Goal: Learn about a topic

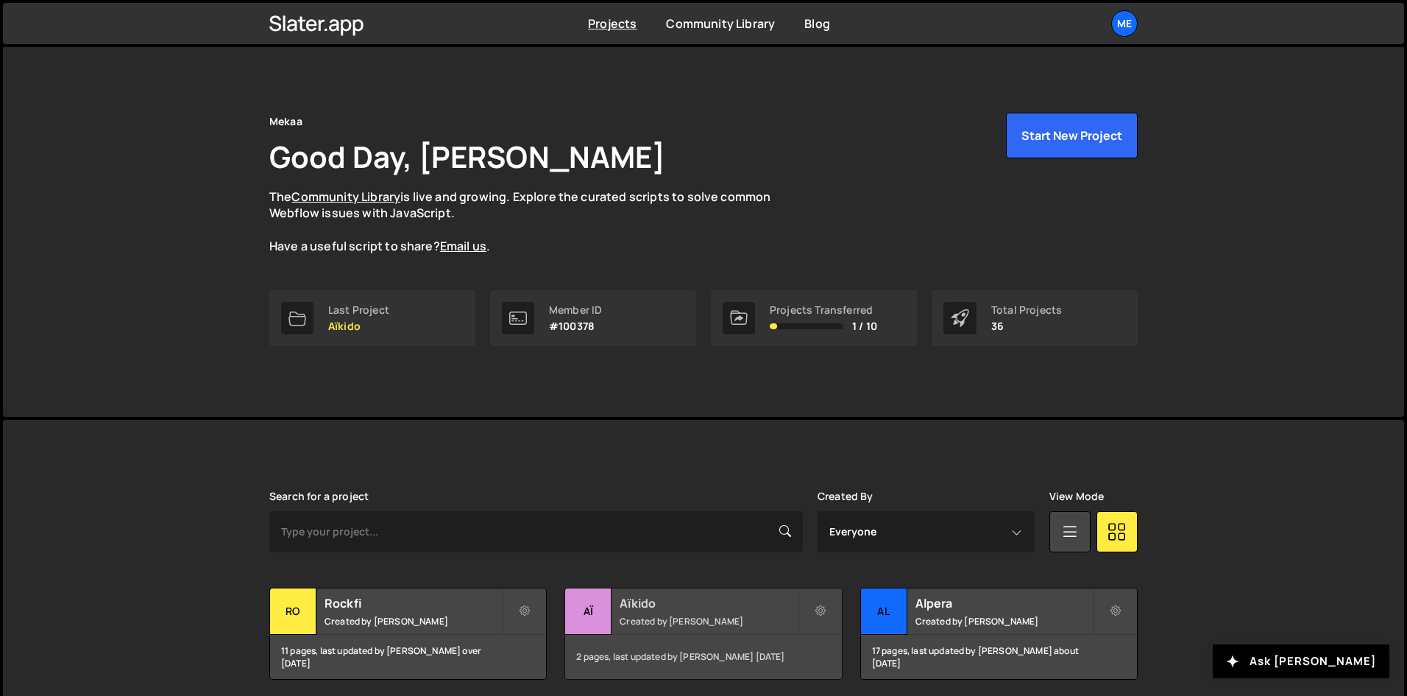
scroll to position [147, 0]
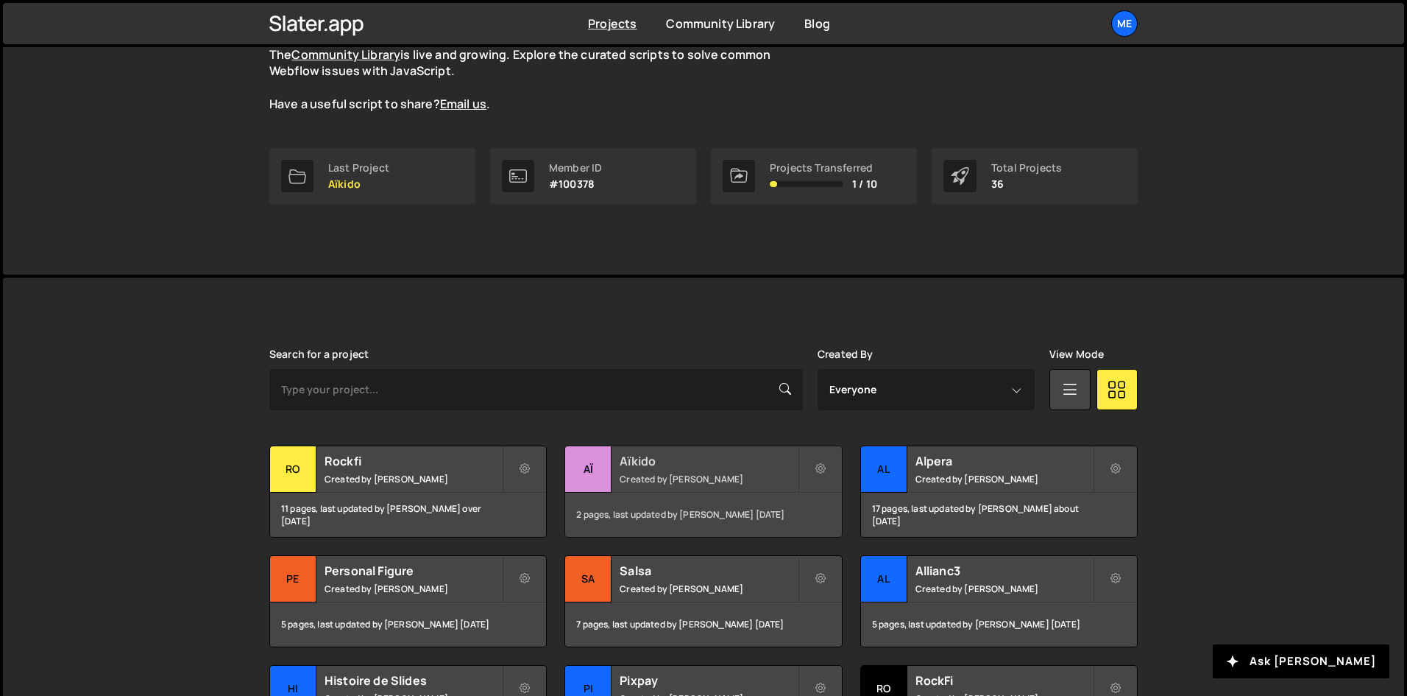
click at [755, 480] on small "Created by [PERSON_NAME]" at bounding box center [708, 479] width 177 height 13
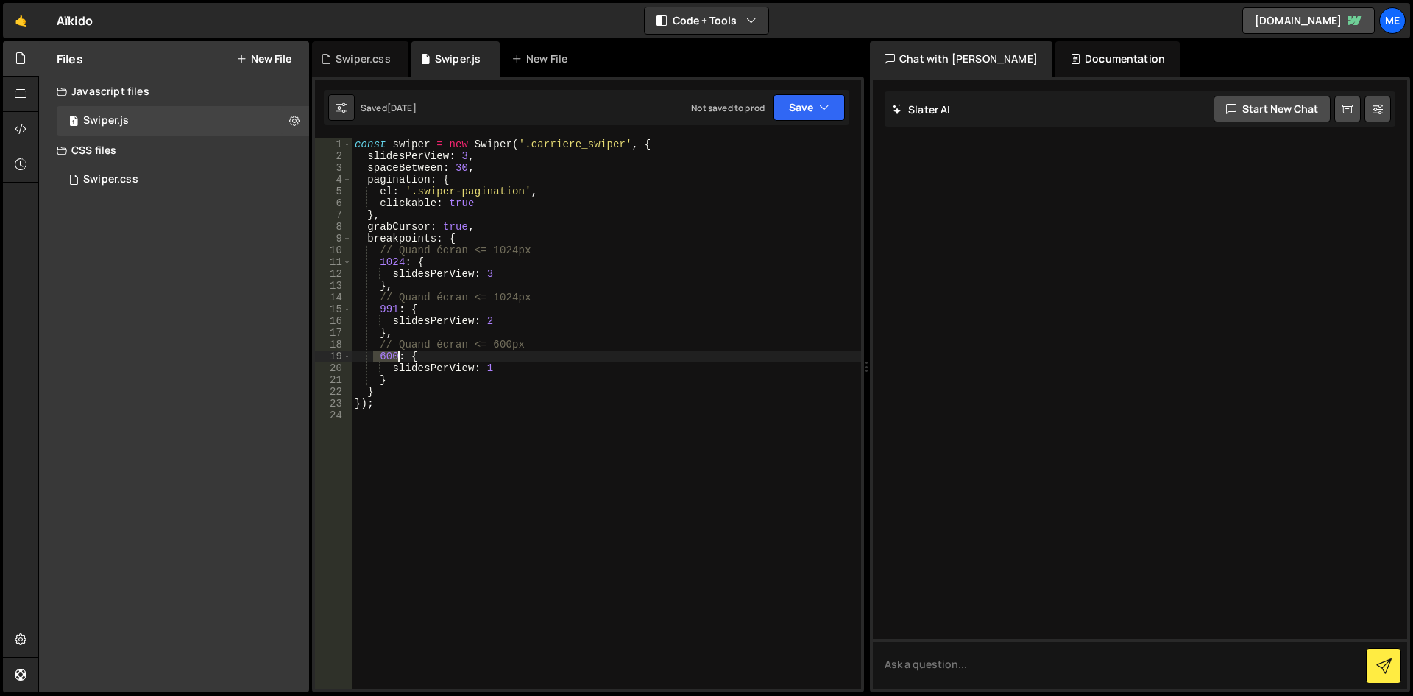
drag, startPoint x: 375, startPoint y: 354, endPoint x: 399, endPoint y: 361, distance: 24.5
click at [399, 361] on div "const swiper = new Swiper ( '.carriere_swiper' , { slidesPerView : 3 , spaceBet…" at bounding box center [606, 425] width 509 height 574
click at [388, 358] on div "const swiper = new Swiper ( '.carriere_swiper' , { slidesPerView : 3 , spaceBet…" at bounding box center [606, 413] width 509 height 551
drag, startPoint x: 399, startPoint y: 311, endPoint x: 378, endPoint y: 305, distance: 21.2
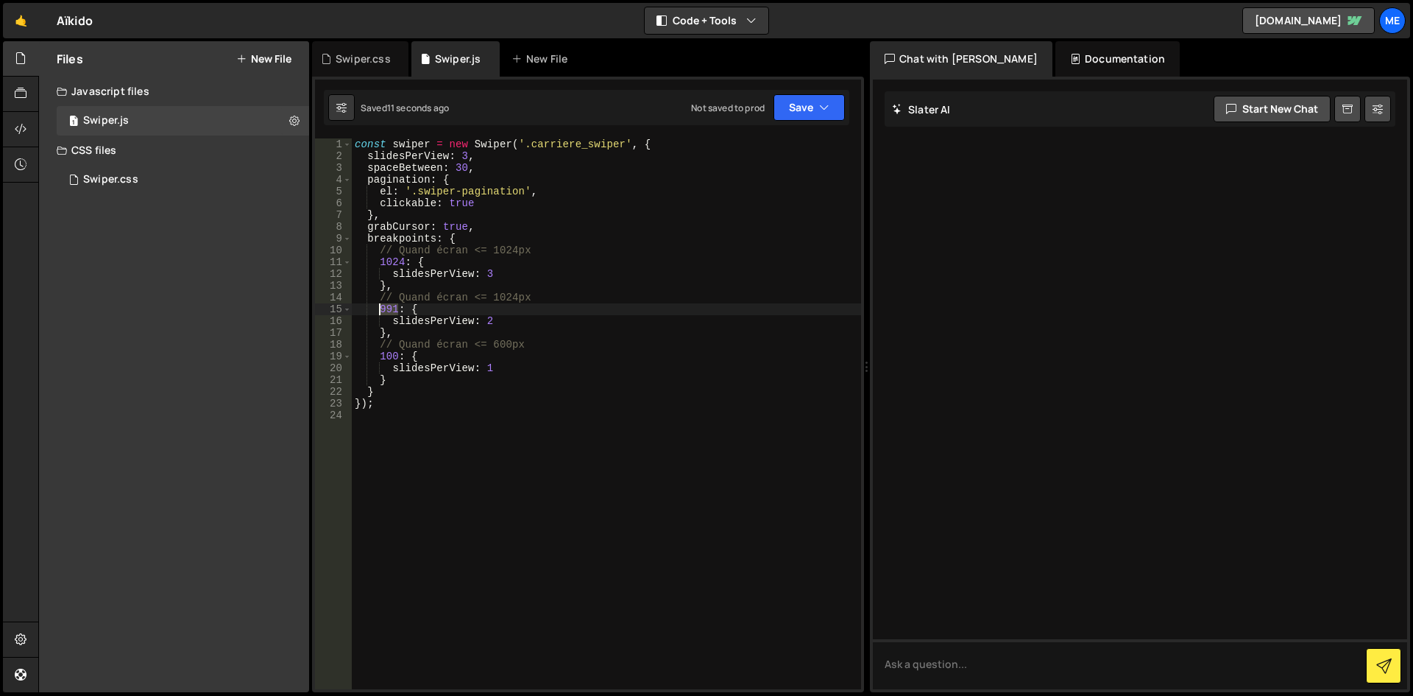
click at [378, 305] on div "const swiper = new Swiper ( '.carriere_swiper' , { slidesPerView : 3 , spaceBet…" at bounding box center [606, 425] width 509 height 574
type textarea "600: {"
click at [496, 412] on div "const swiper = new Swiper ( '.carriere_swiper' , { slidesPerView : 3 , spaceBet…" at bounding box center [606, 425] width 509 height 574
